Goal: Information Seeking & Learning: Check status

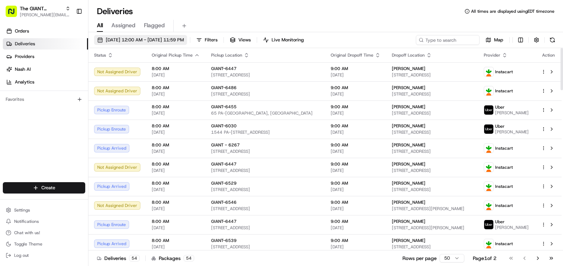
click at [159, 39] on span "[DATE] 12:00 AM - [DATE] 11:59 PM" at bounding box center [145, 40] width 78 height 6
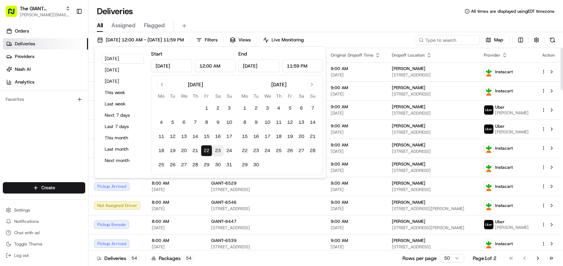
click at [220, 153] on button "23" at bounding box center [217, 150] width 11 height 11
type input "[DATE]"
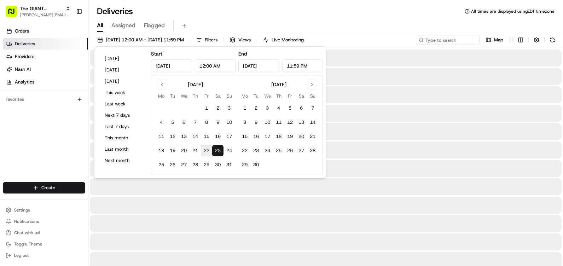
click at [220, 153] on button "23" at bounding box center [217, 150] width 11 height 11
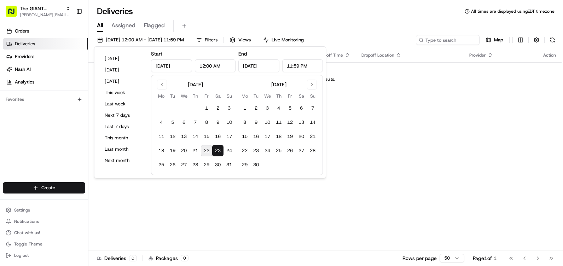
click at [257, 5] on div "Deliveries All times are displayed using EDT timezone All Assigned Flagged [DAT…" at bounding box center [325, 133] width 475 height 266
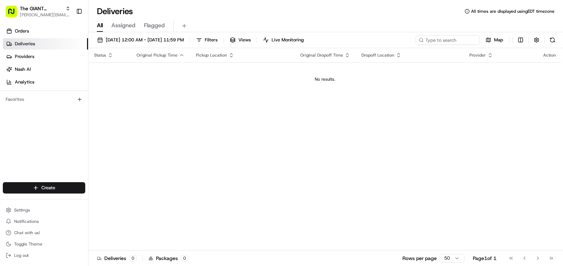
click at [228, 58] on th "Pickup Location" at bounding box center [242, 55] width 104 height 14
click at [221, 39] on button "Filters" at bounding box center [207, 40] width 28 height 10
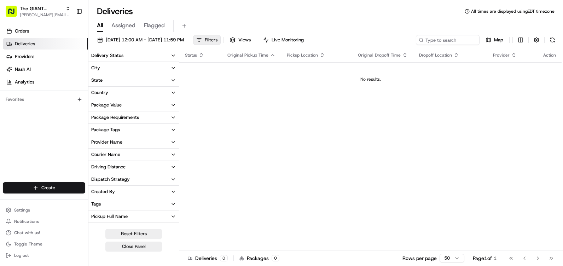
click at [218, 38] on span "Filters" at bounding box center [211, 40] width 13 height 6
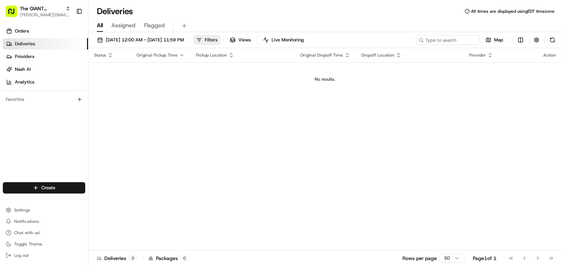
click at [221, 44] on button "Filters" at bounding box center [207, 40] width 28 height 10
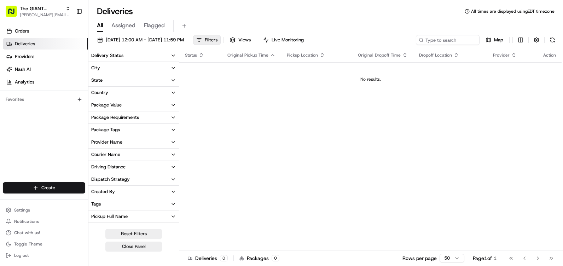
click at [130, 66] on button "City" at bounding box center [133, 68] width 91 height 12
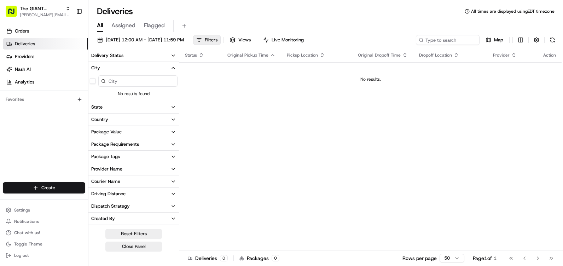
click at [132, 81] on input at bounding box center [137, 80] width 79 height 11
click at [120, 109] on button "State" at bounding box center [133, 107] width 91 height 12
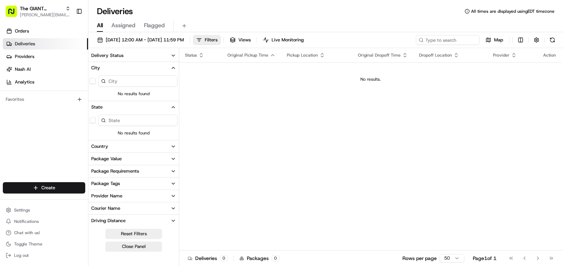
click at [129, 121] on input at bounding box center [137, 120] width 79 height 11
type input "p"
click at [173, 65] on button "City" at bounding box center [133, 68] width 91 height 12
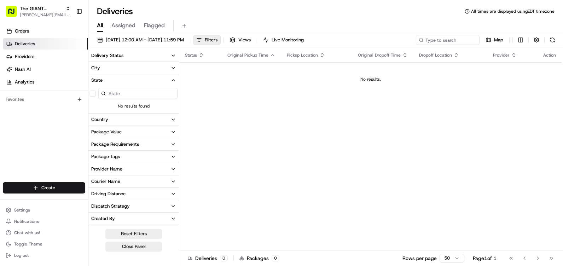
click at [172, 81] on icon "button" at bounding box center [173, 80] width 3 height 1
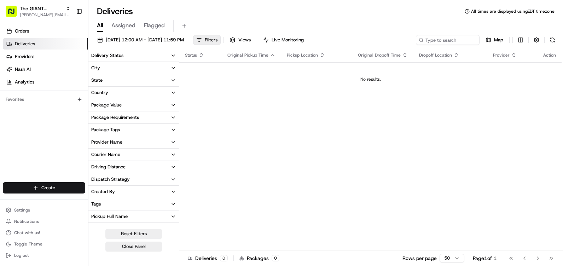
click at [200, 56] on icon "button" at bounding box center [202, 55] width 6 height 6
click at [538, 45] on button "button" at bounding box center [537, 40] width 10 height 10
click at [432, 15] on div "Deliveries All times are displayed using EDT timezone" at bounding box center [325, 11] width 475 height 11
click at [496, 42] on span "Map" at bounding box center [498, 40] width 9 height 6
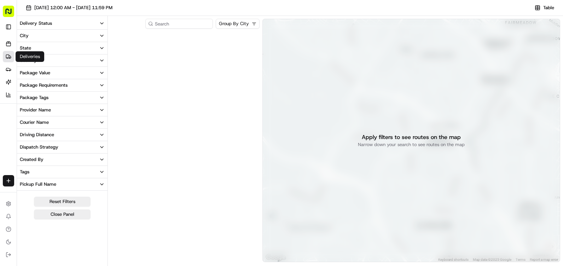
click at [10, 53] on link "Deliveries" at bounding box center [8, 56] width 11 height 11
click at [9, 46] on icon at bounding box center [8, 44] width 4 height 3
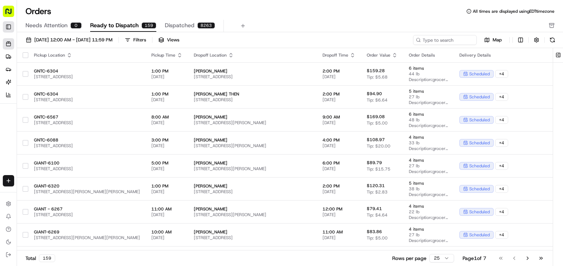
click at [6, 30] on button "Toggle Sidebar" at bounding box center [8, 26] width 11 height 11
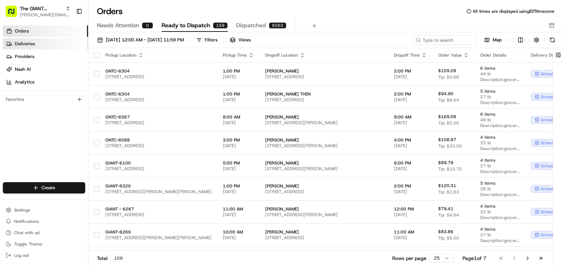
click at [26, 44] on span "Deliveries" at bounding box center [25, 44] width 20 height 6
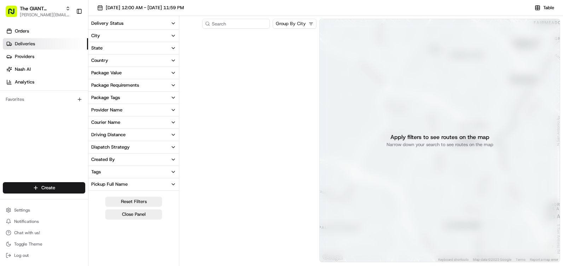
click at [457, 47] on div "Apply filters to see routes on the map Narrow down your search to see routes on…" at bounding box center [440, 141] width 241 height 244
click at [456, 141] on div "Apply filters to see routes on the map Narrow down your search to see routes on…" at bounding box center [440, 141] width 241 height 244
click at [135, 216] on button "Close Panel" at bounding box center [133, 215] width 57 height 10
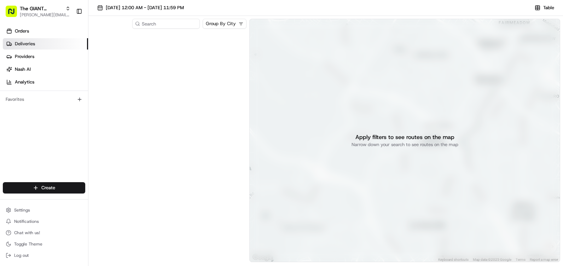
click at [164, 109] on div at bounding box center [168, 147] width 155 height 232
click at [85, 50] on ul "Orders Deliveries Providers [PERSON_NAME] Analytics" at bounding box center [45, 56] width 85 height 62
click at [81, 45] on link "Deliveries" at bounding box center [45, 43] width 85 height 11
click at [79, 45] on link "Deliveries" at bounding box center [45, 43] width 85 height 11
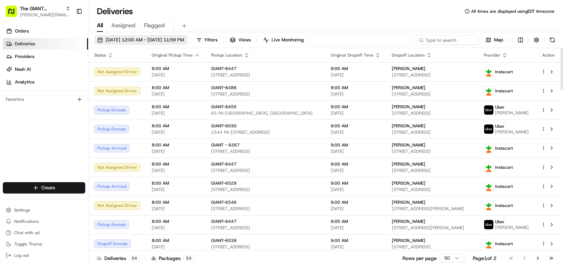
click at [124, 41] on span "[DATE] 12:00 AM - [DATE] 11:59 PM" at bounding box center [145, 40] width 78 height 6
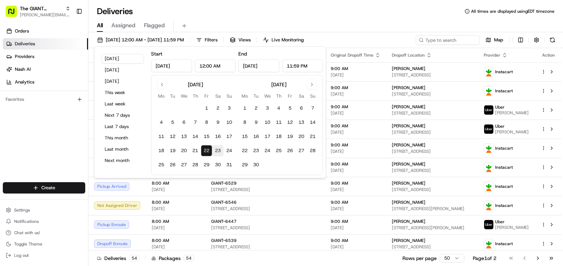
click at [220, 151] on button "23" at bounding box center [217, 150] width 11 height 11
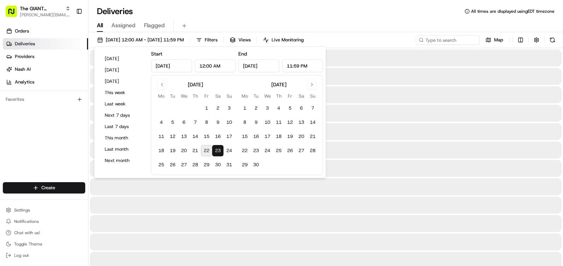
type input "[DATE]"
click at [220, 151] on button "23" at bounding box center [217, 150] width 11 height 11
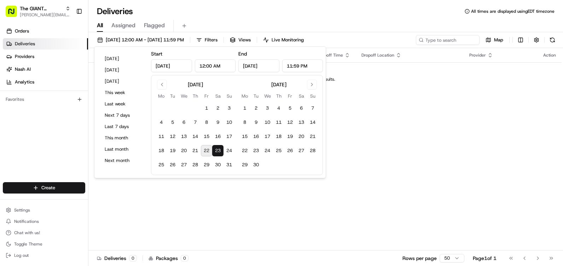
click at [354, 12] on div "Deliveries All times are displayed using EDT timezone" at bounding box center [325, 11] width 475 height 11
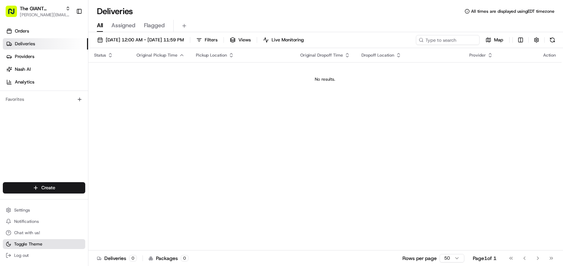
click at [25, 246] on span "Toggle Theme" at bounding box center [28, 244] width 28 height 6
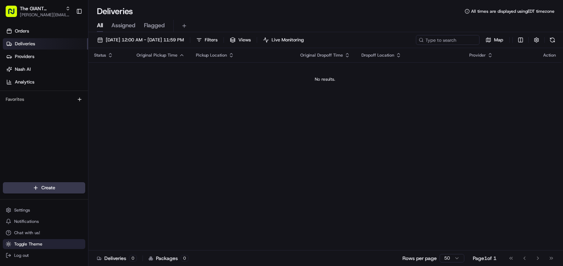
click at [25, 246] on span "Toggle Theme" at bounding box center [28, 244] width 28 height 6
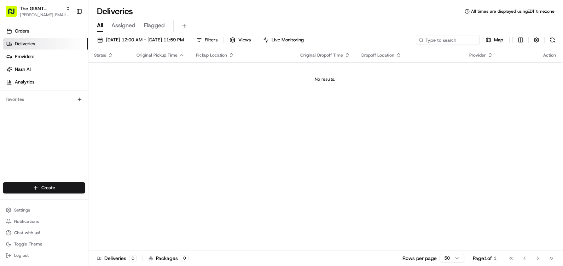
click at [120, 27] on span "Assigned" at bounding box center [123, 25] width 24 height 8
click at [103, 25] on span "All" at bounding box center [100, 25] width 6 height 8
click at [183, 25] on button at bounding box center [184, 26] width 10 height 10
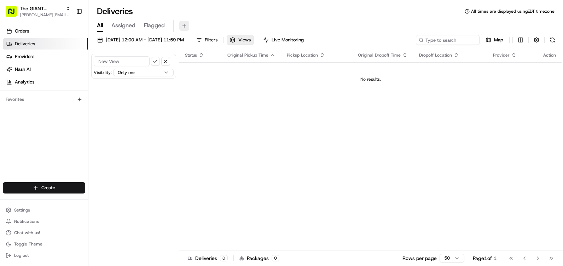
click at [183, 25] on button at bounding box center [184, 26] width 10 height 10
click at [162, 59] on button "button" at bounding box center [165, 61] width 9 height 9
drag, startPoint x: 275, startPoint y: 40, endPoint x: 221, endPoint y: 11, distance: 61.1
click at [222, 11] on div "Deliveries All times are displayed using EDT timezone" at bounding box center [325, 11] width 475 height 11
click at [218, 37] on span "Filters" at bounding box center [211, 40] width 13 height 6
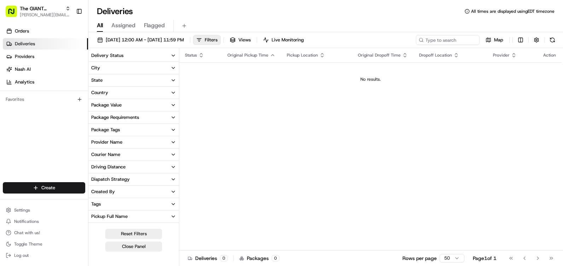
click at [247, 19] on div "All Assigned Flagged" at bounding box center [325, 24] width 475 height 15
click at [184, 42] on span "[DATE] 12:00 AM - [DATE] 11:59 PM" at bounding box center [145, 40] width 78 height 6
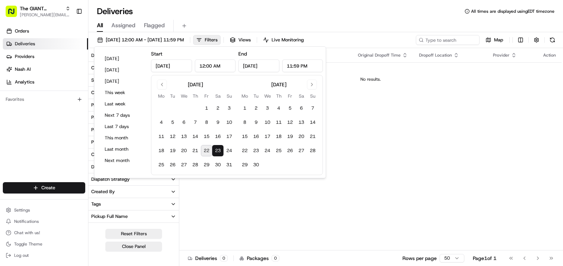
click at [222, 152] on button "23" at bounding box center [217, 150] width 11 height 11
click at [222, 151] on button "23" at bounding box center [217, 150] width 11 height 11
click at [221, 151] on button "23" at bounding box center [217, 150] width 11 height 11
click at [221, 150] on button "23" at bounding box center [217, 150] width 11 height 11
click at [236, 16] on div "Deliveries All times are displayed using EDT timezone" at bounding box center [325, 11] width 475 height 11
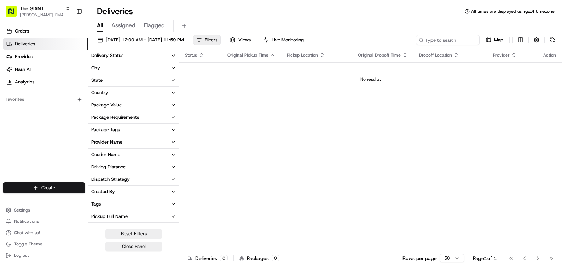
click at [351, 118] on div "Status Original Pickup Time Pickup Location Original Dropoff Time Dropoff Locat…" at bounding box center [370, 149] width 383 height 202
click at [511, 55] on icon "button" at bounding box center [514, 55] width 6 height 6
click at [465, 88] on td "No results." at bounding box center [370, 79] width 383 height 34
click at [315, 57] on span "Pickup Location" at bounding box center [302, 55] width 31 height 6
click at [317, 56] on div "Pickup Location" at bounding box center [317, 55] width 60 height 6
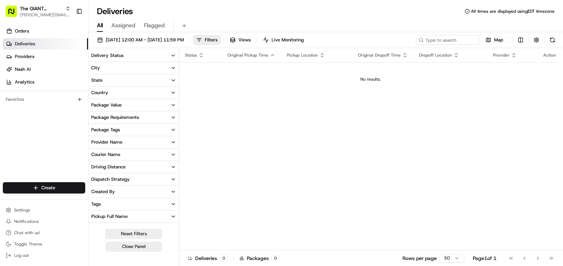
click at [321, 55] on icon "button" at bounding box center [323, 55] width 6 height 6
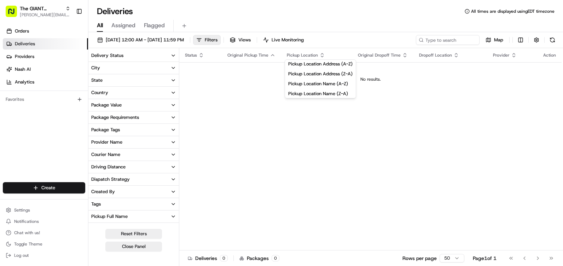
click at [345, 51] on th "Pickup Location" at bounding box center [316, 55] width 71 height 14
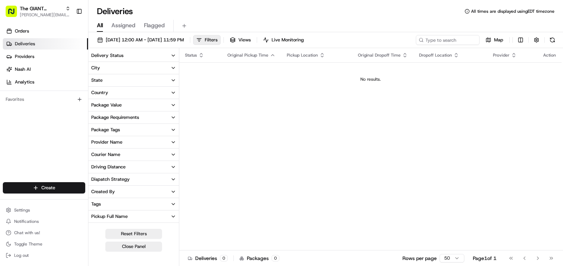
click at [270, 55] on icon "button" at bounding box center [273, 55] width 6 height 6
click at [195, 56] on span "Status" at bounding box center [191, 55] width 12 height 6
click at [199, 55] on icon "button" at bounding box center [202, 55] width 6 height 6
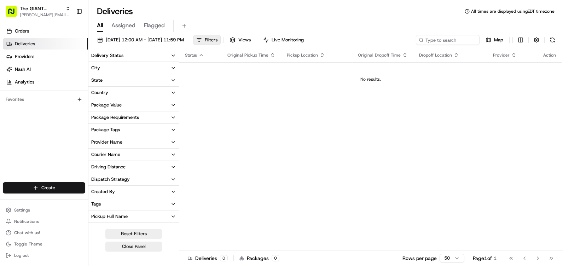
click at [172, 57] on icon "button" at bounding box center [174, 56] width 6 height 6
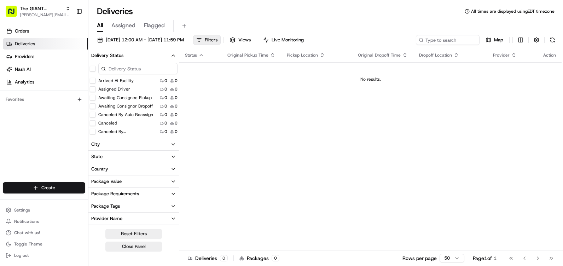
click at [171, 56] on icon "button" at bounding box center [174, 56] width 6 height 6
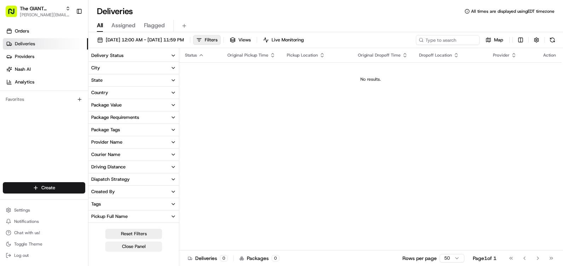
click at [150, 246] on button "Close Panel" at bounding box center [133, 247] width 57 height 10
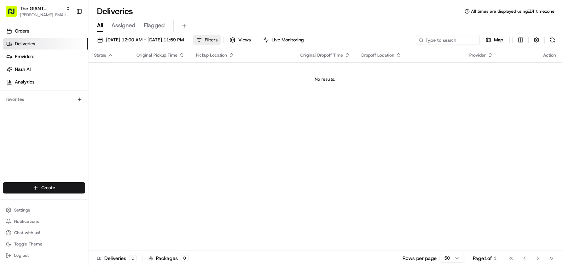
click at [221, 37] on button "Filters" at bounding box center [207, 40] width 28 height 10
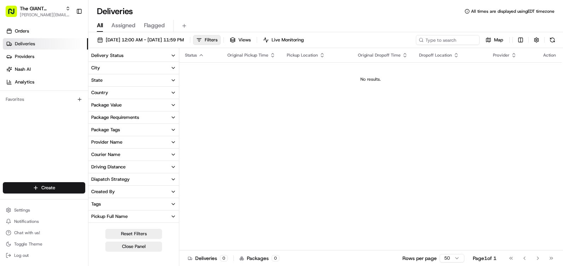
click at [239, 2] on div "Deliveries All times are displayed using EDT timezone All Assigned Flagged 08/2…" at bounding box center [325, 133] width 475 height 266
drag, startPoint x: 516, startPoint y: 146, endPoint x: 515, endPoint y: 151, distance: 4.7
click at [515, 151] on div "Status Original Pickup Time Pickup Location Original Dropoff Time Dropoff Locat…" at bounding box center [370, 149] width 383 height 202
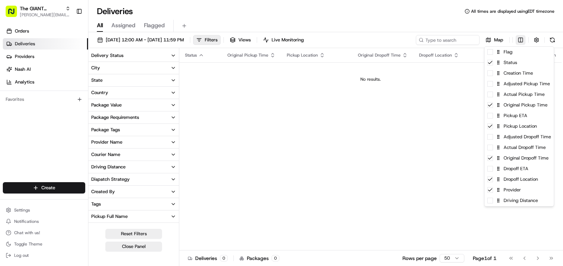
click at [521, 39] on html "The GIANT Company martin.desiree@giantmartins.com Toggle Sidebar Orders Deliver…" at bounding box center [281, 133] width 563 height 266
click at [401, 190] on html "The GIANT Company martin.desiree@giantmartins.com Toggle Sidebar Orders Deliver…" at bounding box center [281, 133] width 563 height 266
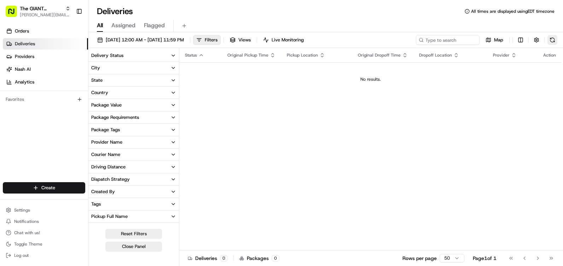
click at [554, 40] on button at bounding box center [553, 40] width 10 height 10
click at [172, 39] on span "[DATE] 12:00 AM - [DATE] 11:59 PM" at bounding box center [145, 40] width 78 height 6
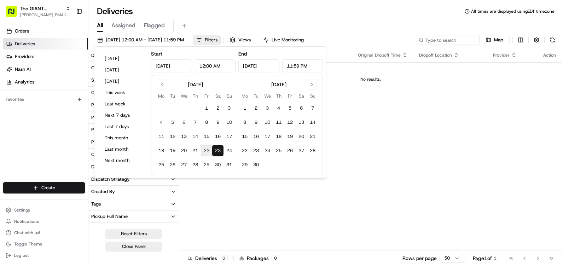
click at [209, 151] on button "22" at bounding box center [206, 150] width 11 height 11
type input "[DATE]"
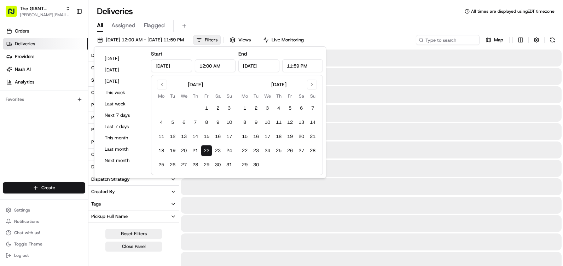
click at [403, 10] on div "Deliveries All times are displayed using EDT timezone" at bounding box center [325, 11] width 475 height 11
click at [208, 149] on button "22" at bounding box center [206, 150] width 11 height 11
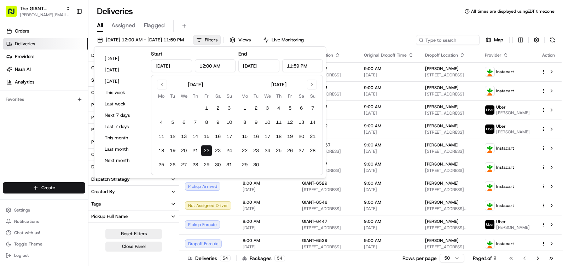
click at [324, 6] on div "Deliveries All times are displayed using EDT timezone" at bounding box center [325, 11] width 475 height 11
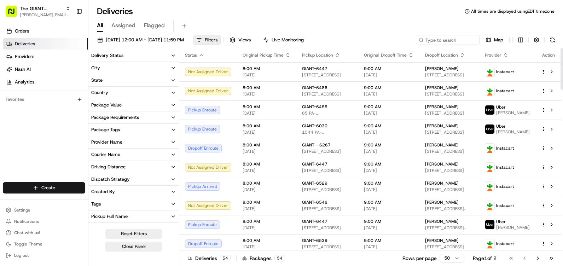
click at [328, 55] on span "Pickup Location" at bounding box center [317, 55] width 31 height 6
click at [335, 55] on icon "button" at bounding box center [338, 55] width 6 height 6
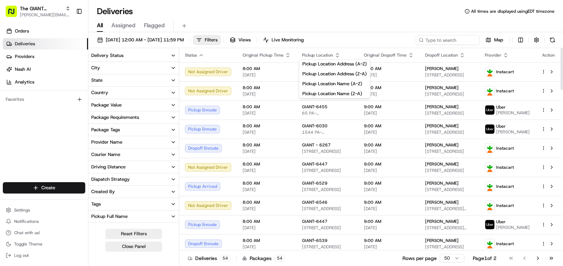
click at [345, 30] on div "All Assigned Flagged" at bounding box center [325, 26] width 475 height 12
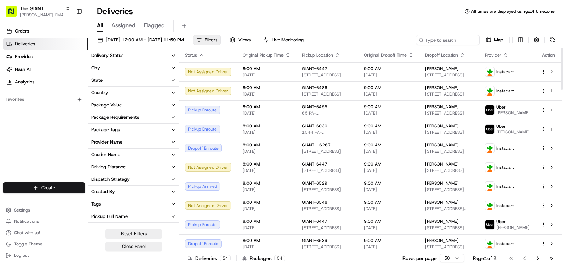
click at [322, 57] on span "Pickup Location" at bounding box center [317, 55] width 31 height 6
click at [323, 59] on th "Pickup Location" at bounding box center [328, 55] width 62 height 14
drag, startPoint x: 323, startPoint y: 59, endPoint x: 334, endPoint y: 56, distance: 11.3
click at [335, 56] on icon "button" at bounding box center [338, 55] width 6 height 6
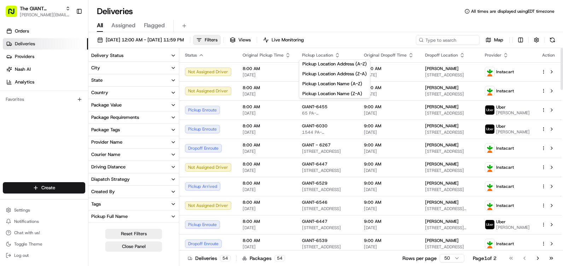
click at [342, 23] on div "All Assigned Flagged" at bounding box center [325, 26] width 475 height 12
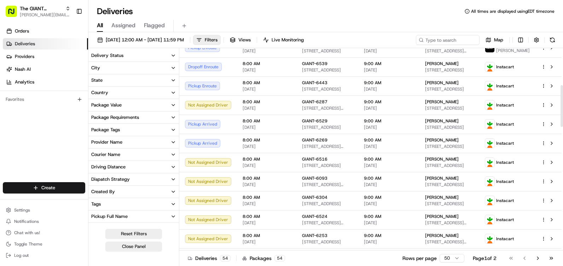
scroll to position [389, 0]
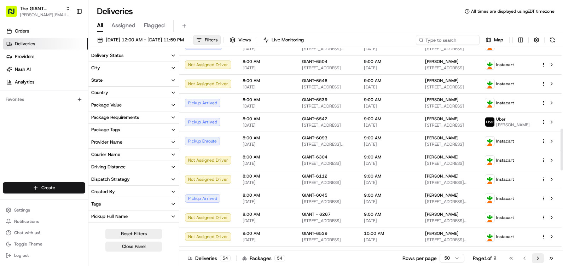
click at [536, 257] on button "Go to next page" at bounding box center [538, 258] width 12 height 10
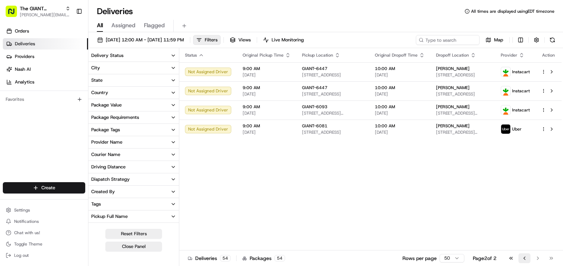
click at [523, 257] on button "Go to previous page" at bounding box center [525, 258] width 12 height 10
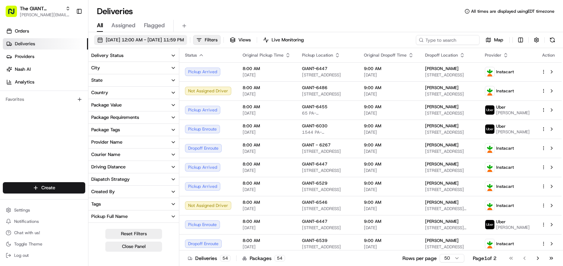
click at [133, 40] on span "[DATE] 12:00 AM - [DATE] 11:59 PM" at bounding box center [145, 40] width 78 height 6
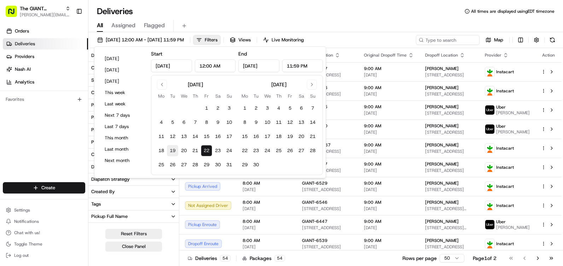
click at [176, 149] on button "19" at bounding box center [172, 150] width 11 height 11
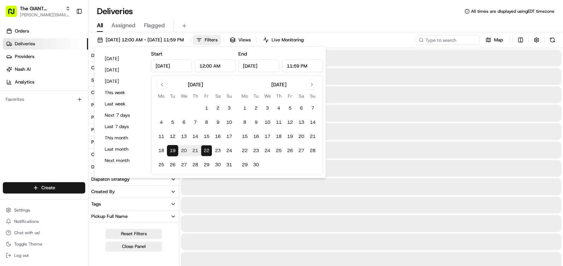
type input "Aug 19, 2025"
click at [176, 149] on button "19" at bounding box center [172, 150] width 11 height 11
type input "Aug 19, 2025"
click at [338, 20] on div "All Assigned Flagged" at bounding box center [325, 26] width 475 height 12
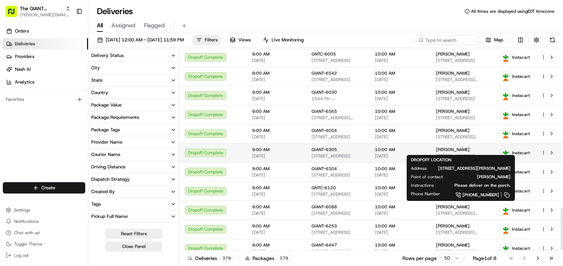
scroll to position [767, 0]
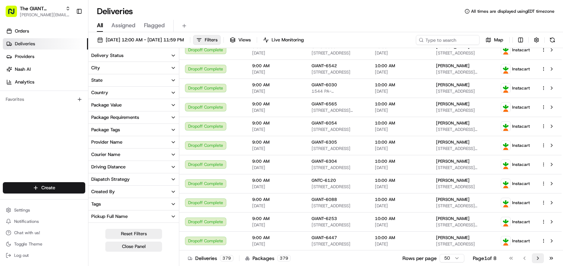
click at [539, 259] on button "Go to next page" at bounding box center [538, 258] width 12 height 10
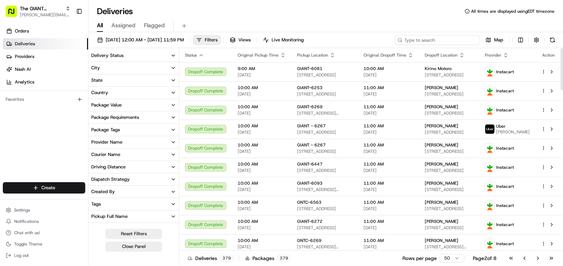
click at [461, 41] on input at bounding box center [437, 40] width 85 height 10
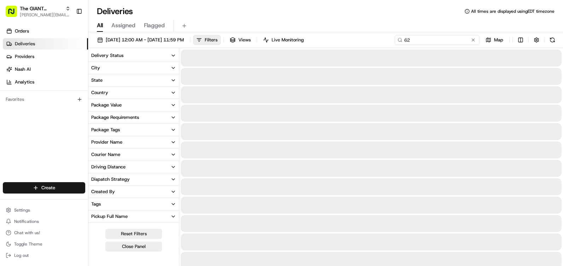
click at [431, 41] on input "62" at bounding box center [437, 40] width 85 height 10
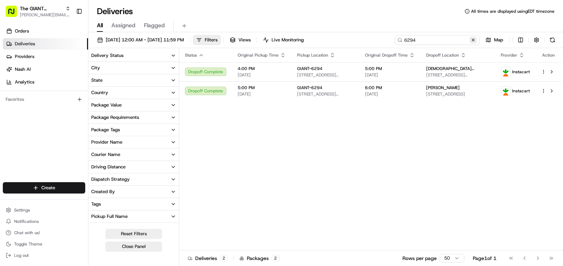
type input "6294"
click at [475, 42] on button at bounding box center [473, 39] width 7 height 7
